Goal: Information Seeking & Learning: Learn about a topic

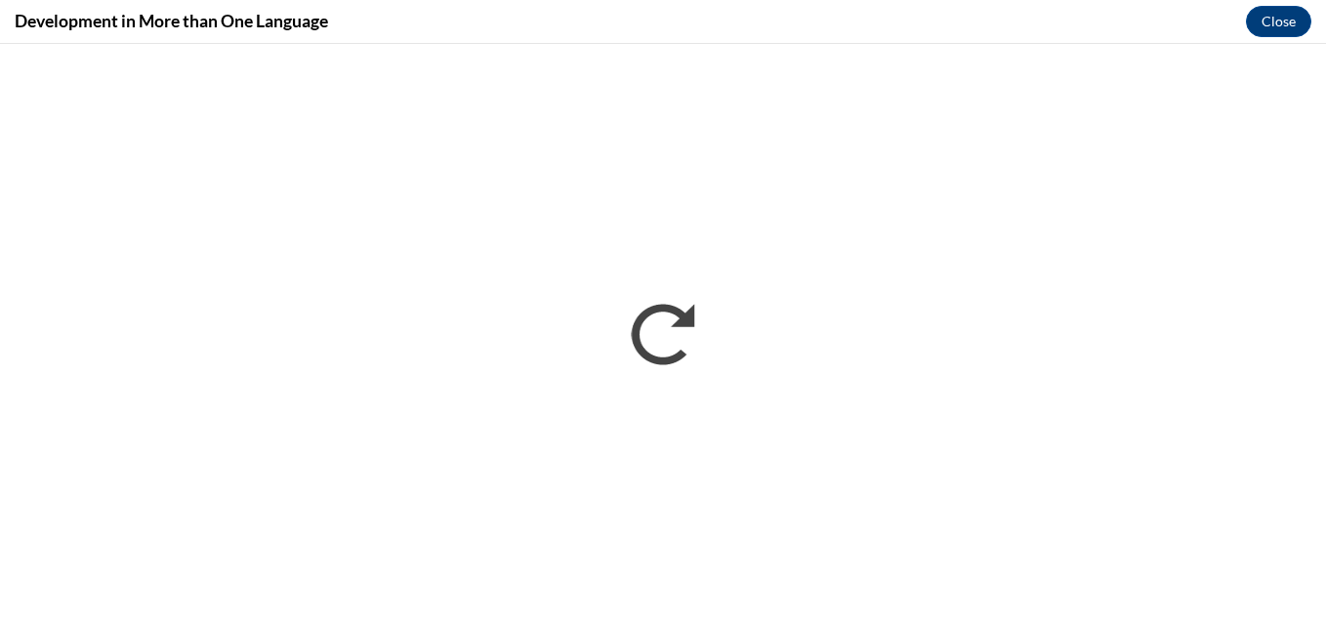
scroll to position [559, 0]
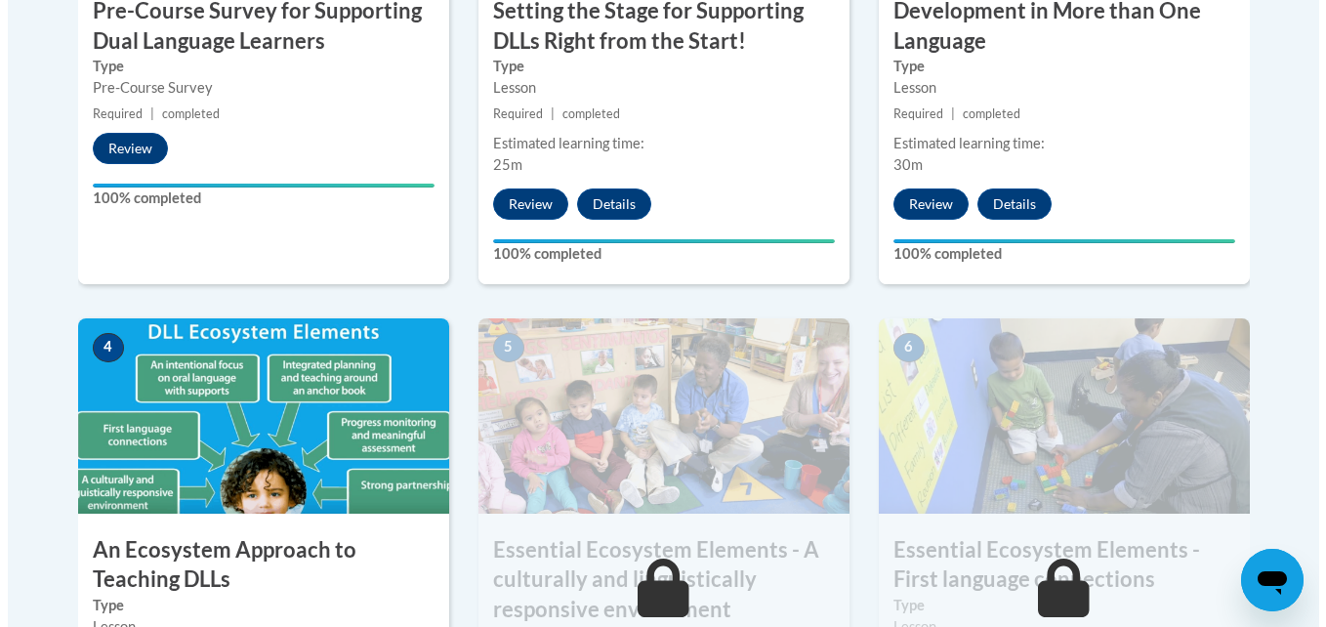
scroll to position [1068, 0]
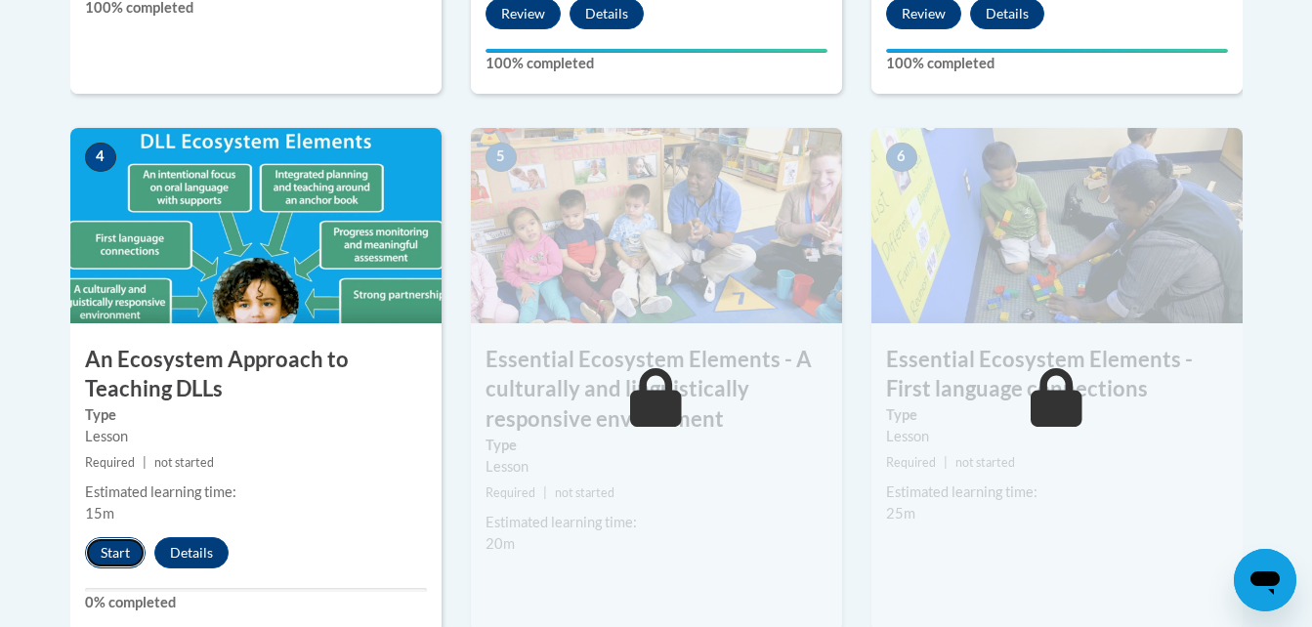
click at [107, 555] on button "Start" at bounding box center [115, 552] width 61 height 31
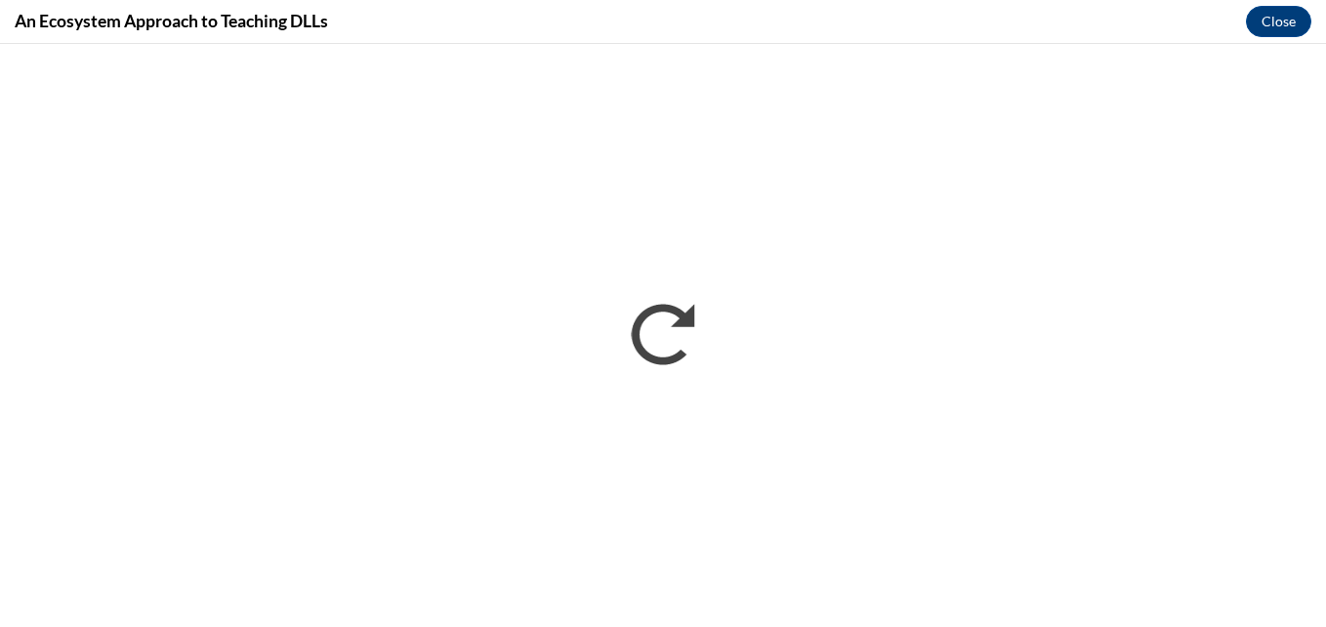
scroll to position [0, 0]
